Goal: Communication & Community: Answer question/provide support

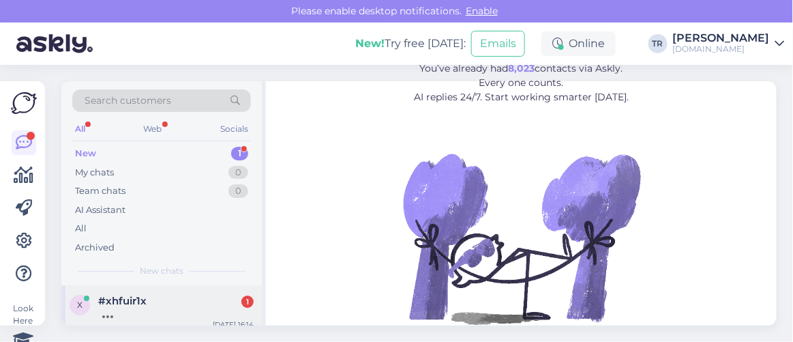
click at [98, 312] on div at bounding box center [175, 313] width 155 height 12
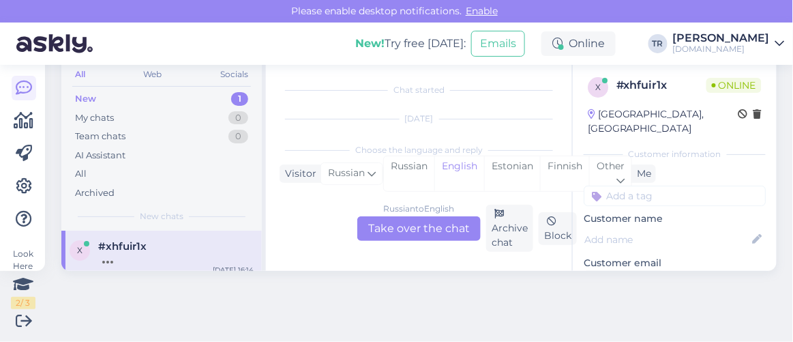
scroll to position [28, 0]
click at [496, 166] on div "Estonian" at bounding box center [512, 173] width 56 height 35
click at [447, 216] on div "Russian to Estonian Take over the chat" at bounding box center [418, 228] width 123 height 25
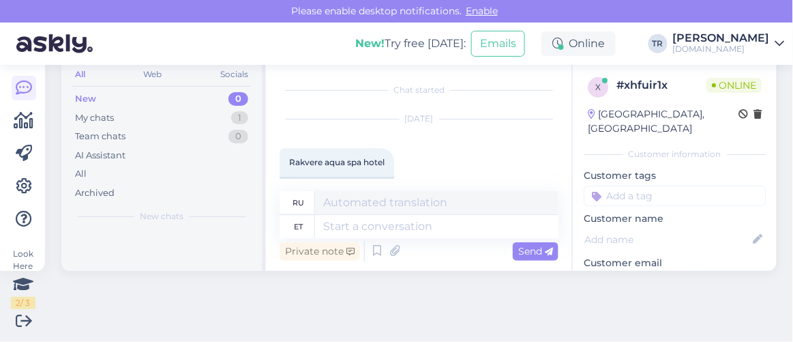
scroll to position [35, 0]
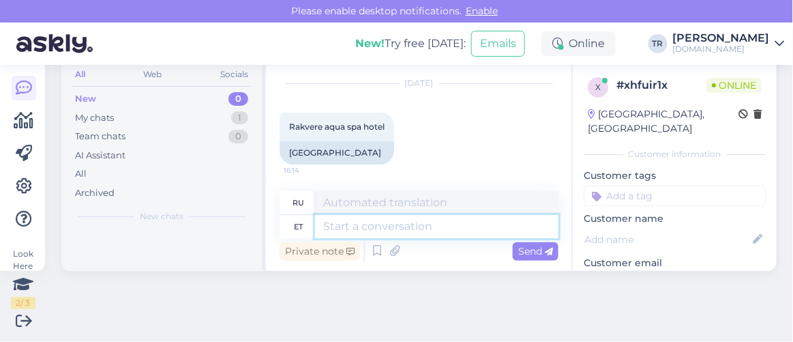
click at [439, 218] on textarea at bounding box center [436, 226] width 243 height 23
type textarea "Tere"
type textarea "Привет"
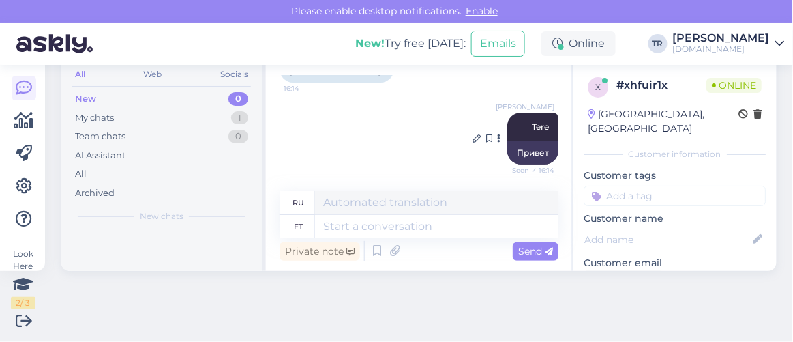
drag, startPoint x: 526, startPoint y: 129, endPoint x: 515, endPoint y: 147, distance: 21.8
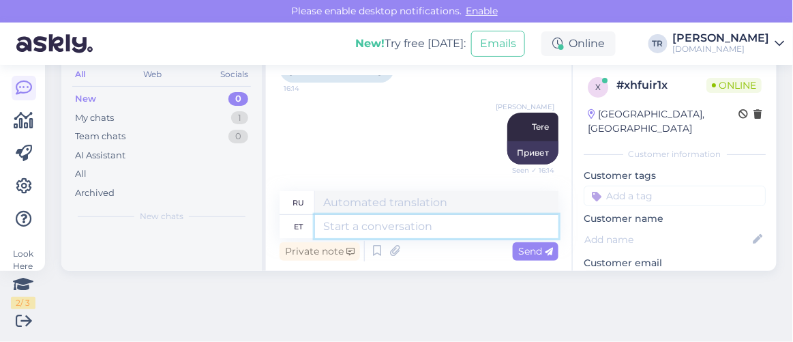
drag, startPoint x: 515, startPoint y: 147, endPoint x: 447, endPoint y: 220, distance: 99.9
click at [447, 220] on textarea at bounding box center [436, 226] width 243 height 23
click at [396, 235] on textarea at bounding box center [436, 226] width 243 height 23
paste textarea "rakvere aqva spa hotell"
type textarea "rakvere aqva spa hotell"
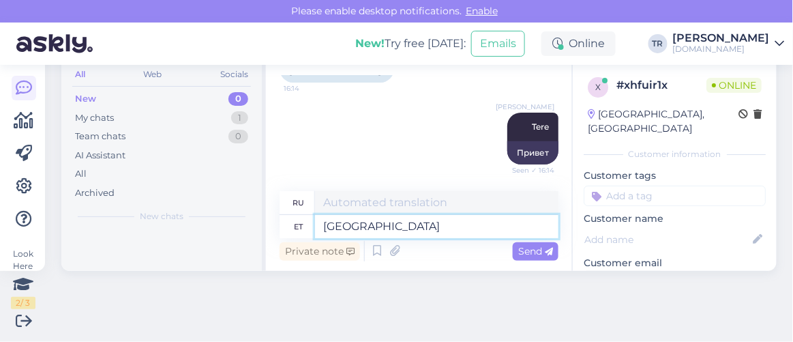
click at [329, 228] on textarea "rakvere aqva spa hotell" at bounding box center [436, 226] width 243 height 23
type textarea "Раквере Аква Спа Отель"
click at [374, 222] on textarea "Rakvere aqva spa hotell" at bounding box center [436, 226] width 243 height 23
type textarea "Rakvere Aqva spa hotell"
type textarea "Раквере Аква спа-отель"
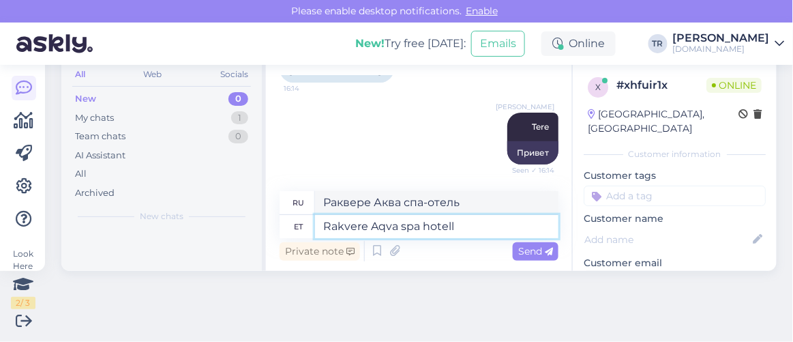
click at [404, 228] on textarea "Rakvere Aqva spa hotell" at bounding box center [436, 226] width 243 height 23
type textarea "Rakvere Aqva Spa hotell"
click at [486, 225] on textarea "Rakvere Aqva Spa hotell" at bounding box center [436, 226] width 243 height 23
type textarea "Раквере Аква Спа Отель"
type textarea "Rakvere Aqva Spa hotell meie"
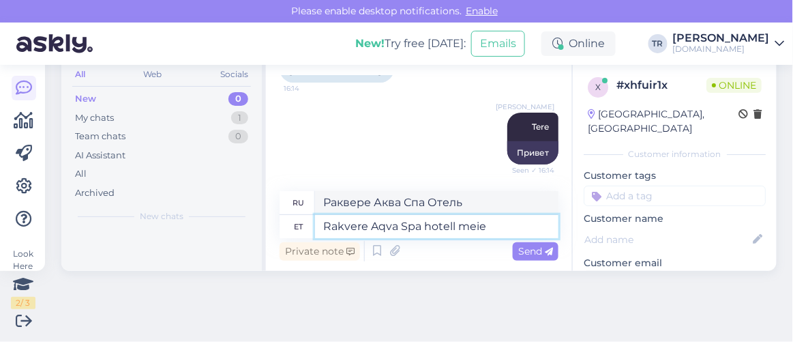
type textarea "Раквере Аква Спа Отель наш"
type textarea "Rakvere Aqva Spa hotell meie lehel sa"
type textarea "Спа-отель Раквере Аква на нашем сайте"
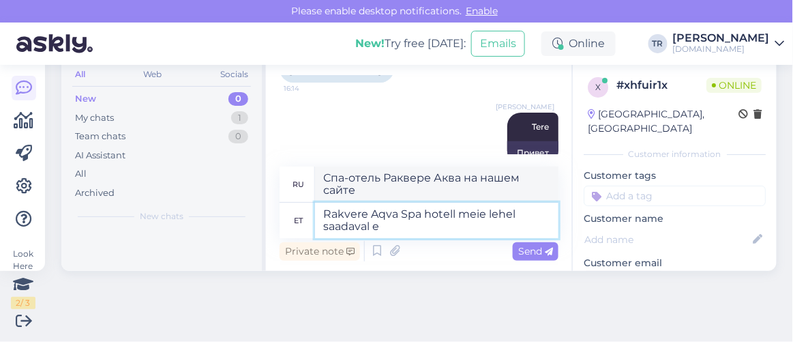
type textarea "Rakvere Aqva Spa hotell meie lehel saadaval ei"
type textarea "Спа-отель Раквере Аква доступен на нашем сайте."
type textarea "Rakvere Aqva Spa hotell meie lehel saadaval ei o"
type textarea "Отель Rakvere Aqva Spa не представлен на нашем сайте."
type textarea "Rakvere Aqva Spa hotell meie lehel saadaval ei ole."
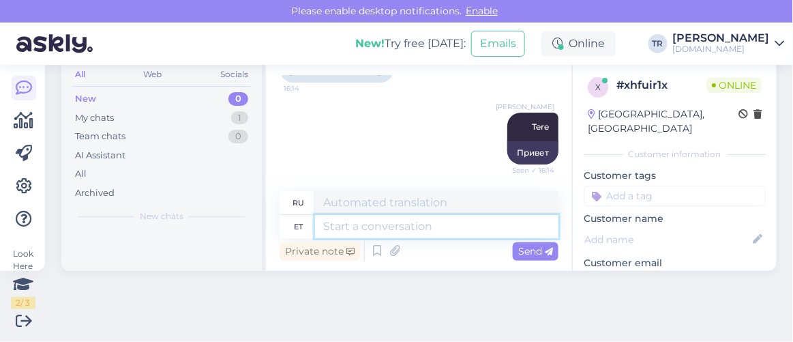
scroll to position [211, 0]
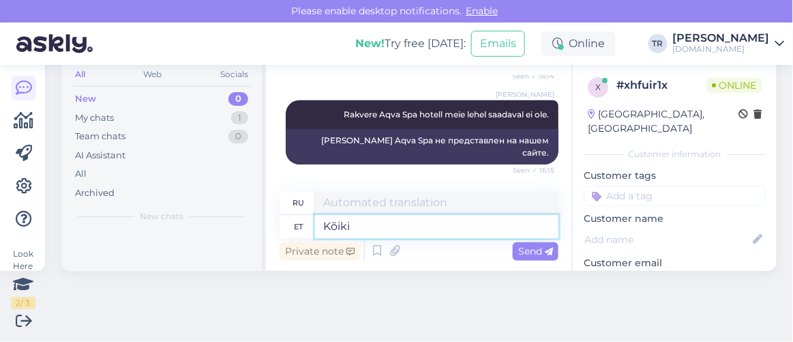
type textarea "Kõiki h"
type textarea "Все"
type textarea "Kõiki hotell"
type textarea "Все отели"
type textarea "Kõiki"
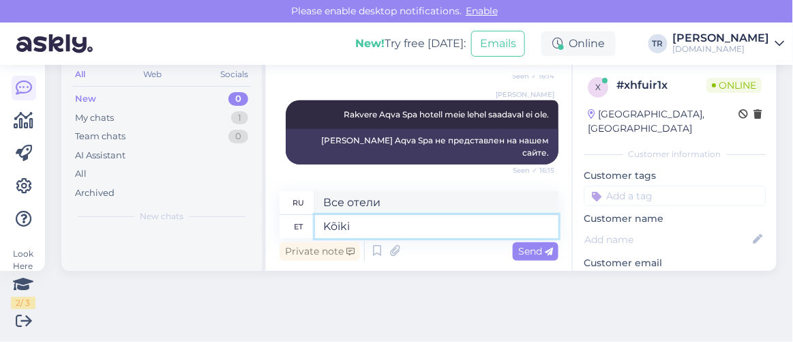
type textarea "Все"
type textarea "Kõiki pakette, m"
type textarea "Все пакеты,"
type textarea "Kõiki pakette, mida saa"
type textarea "Все пакеты, которые"
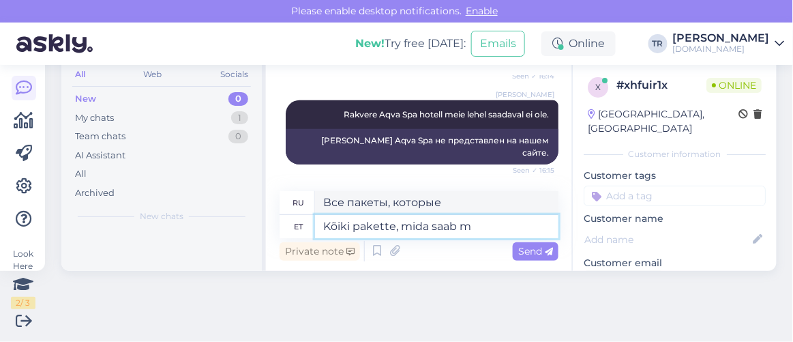
type textarea "Kõiki pakette, mida saab me"
type textarea "Все пакеты, которые могут быть"
type textarea "Kõiki pakette, mida saab meie"
type textarea "Все пакеты, которые мы можем предоставить"
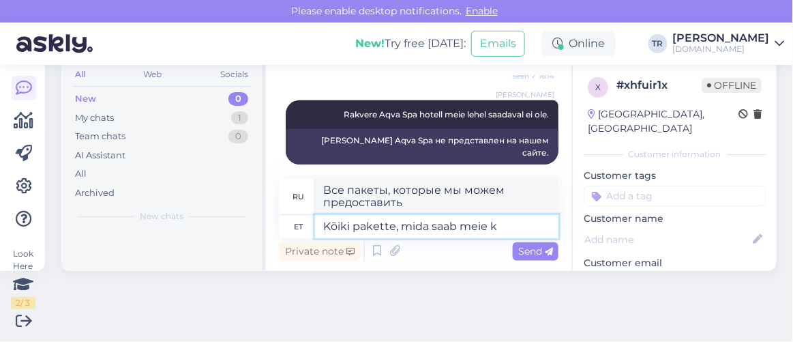
type textarea "Kõiki pakette, mida saab meie ko"
type textarea "Все пакеты, которые можно приобрести у нас"
type textarea "Kõiki pakette, mida saa"
type textarea "Все пакеты, которые мы можем предоставить"
type textarea "Kõiki pakette, mid"
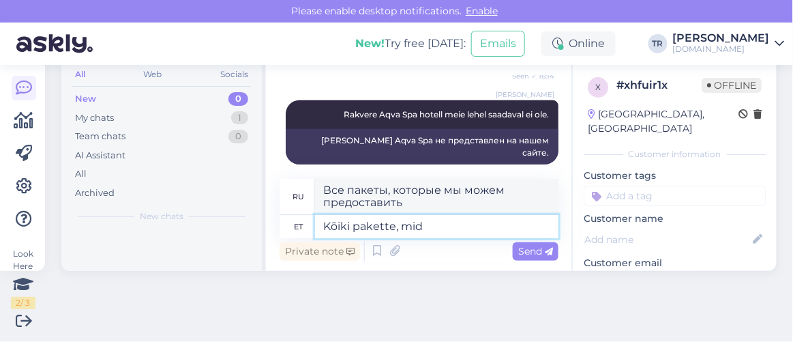
type textarea "Все пакеты доступны"
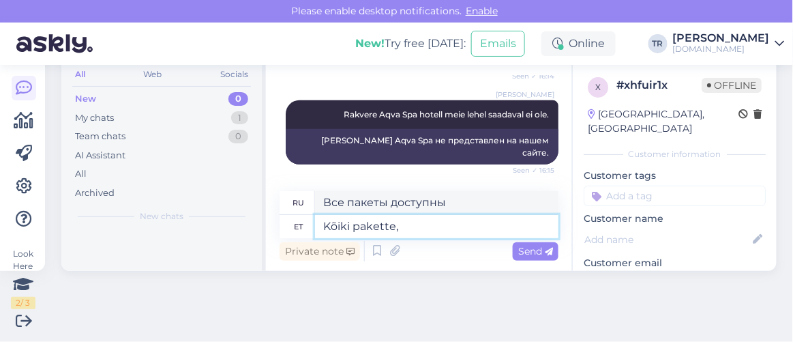
type textarea "Kõiki pakette"
type textarea "Все пакеты, которые"
type textarea "Kõiki p"
type textarea "Все пакеты,"
type textarea "K"
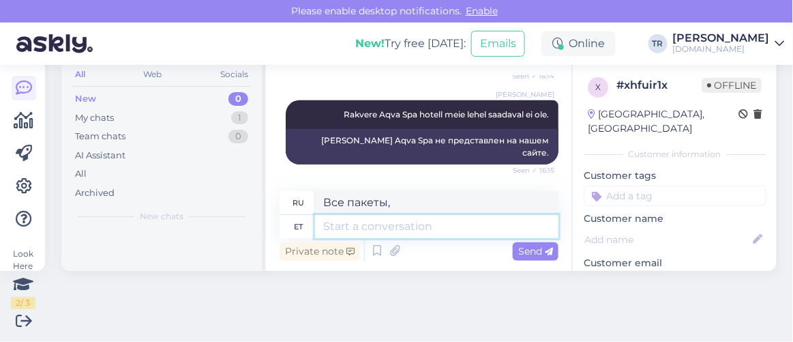
type textarea "Все"
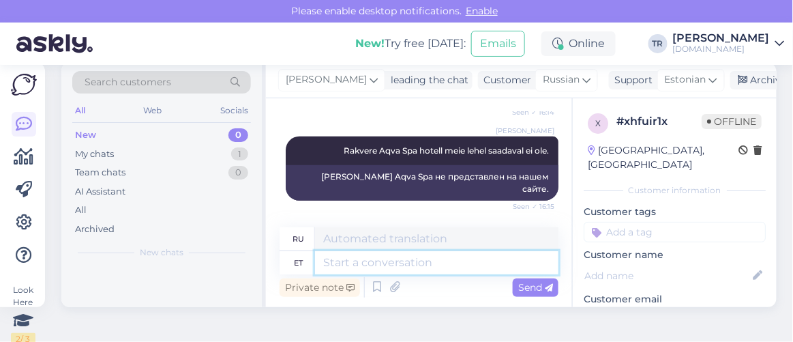
scroll to position [0, 0]
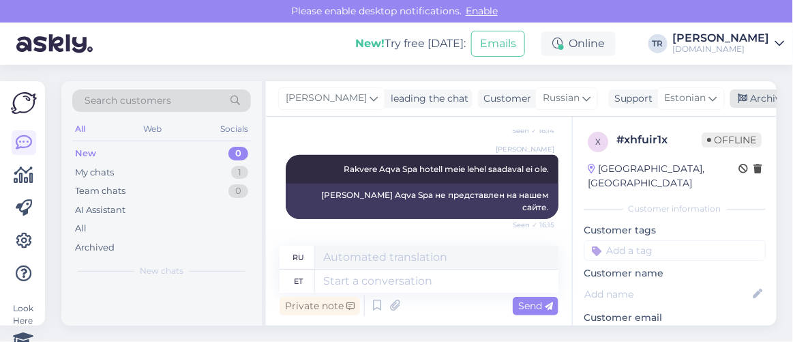
click at [744, 103] on icon at bounding box center [744, 99] width 10 height 10
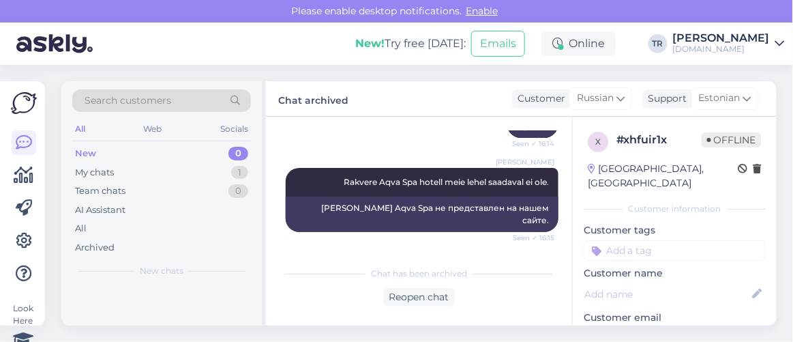
scroll to position [198, 0]
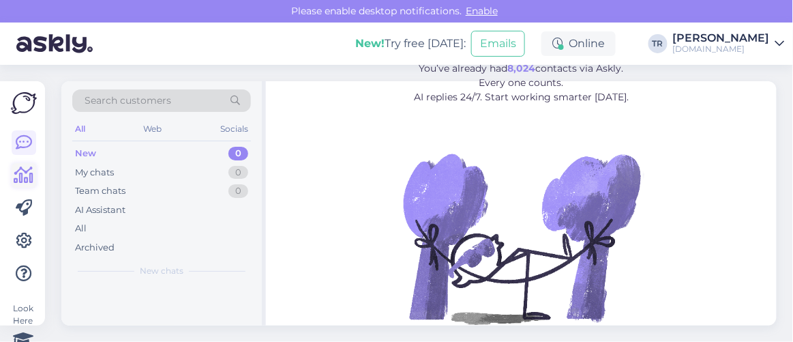
click at [19, 178] on icon at bounding box center [24, 175] width 20 height 16
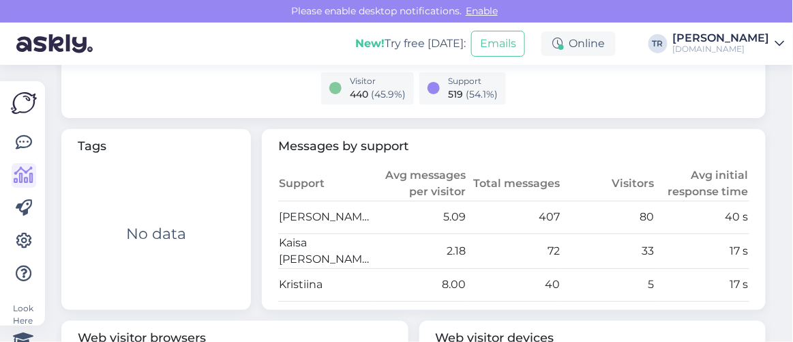
scroll to position [743, 0]
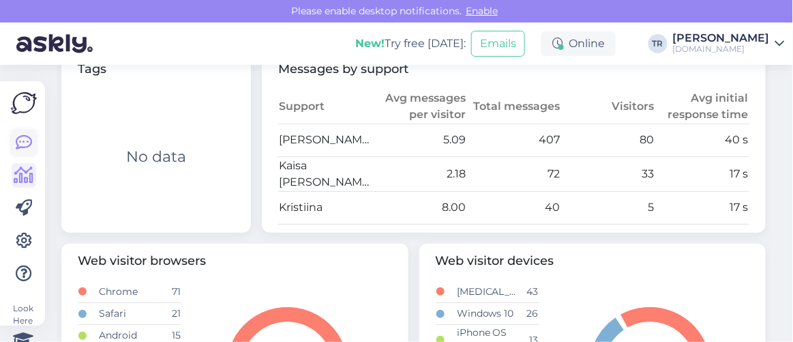
click at [27, 141] on icon at bounding box center [24, 142] width 16 height 16
